Goal: Find specific page/section: Find specific page/section

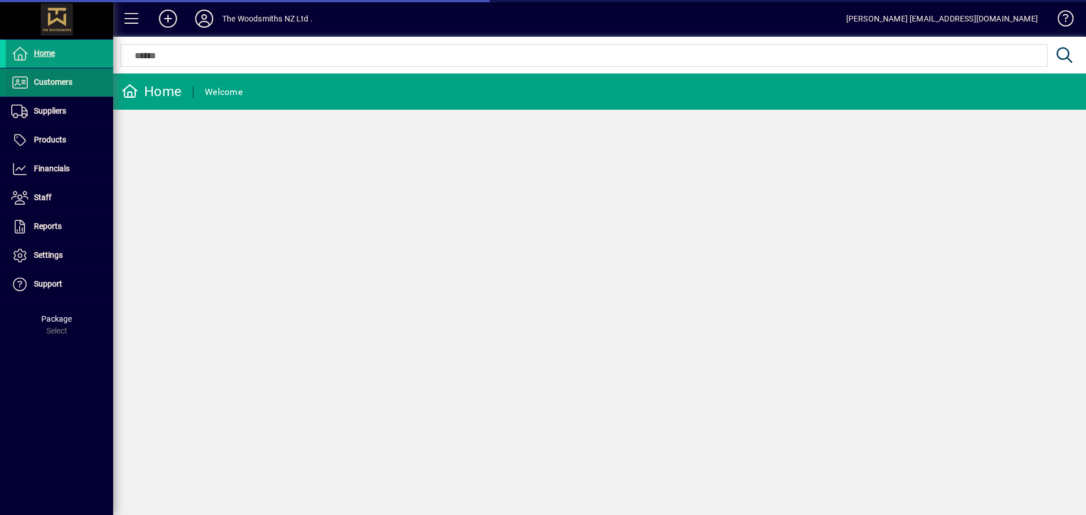
click at [67, 77] on span "Customers" at bounding box center [39, 83] width 67 height 14
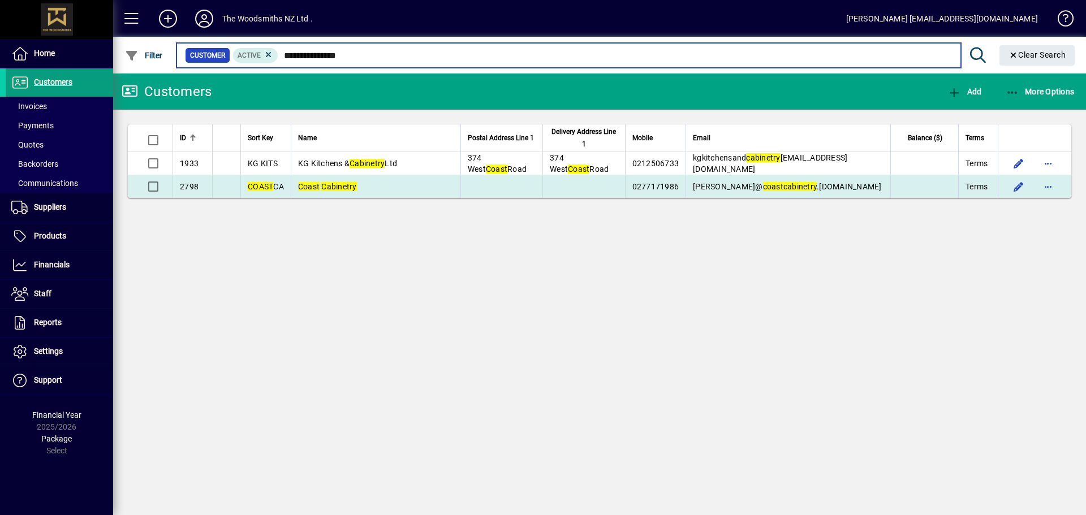
type input "**********"
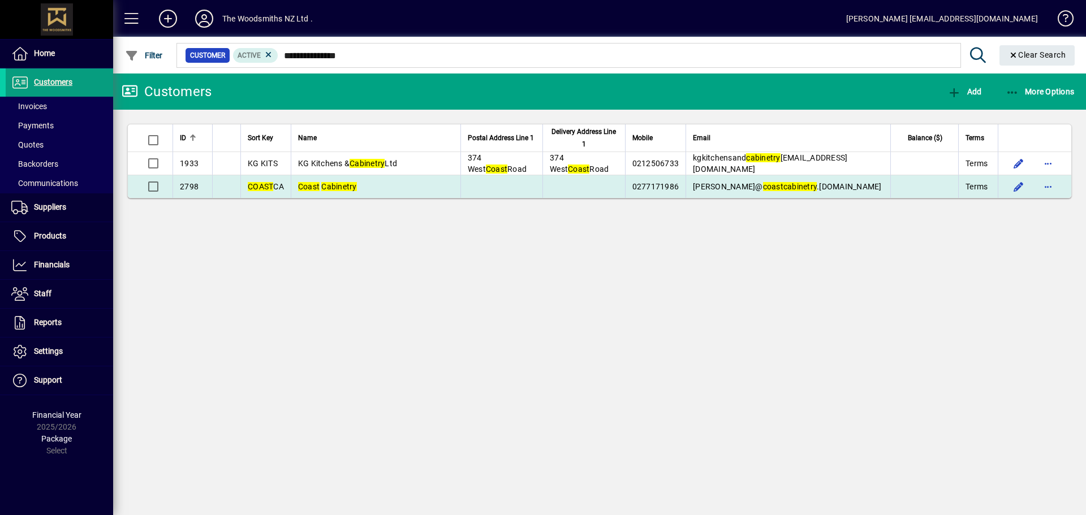
click at [316, 182] on em "Coast" at bounding box center [308, 186] width 21 height 9
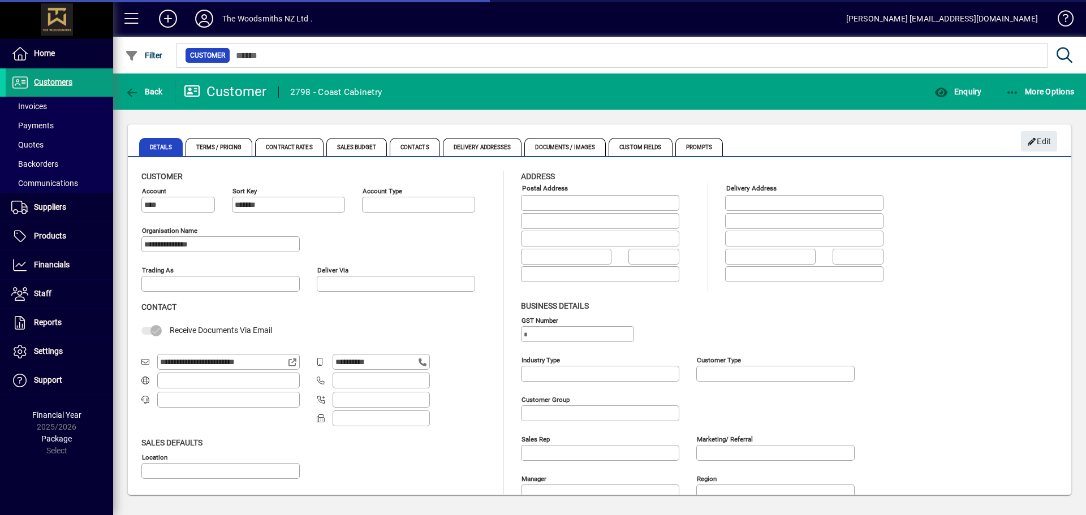
type input "**********"
